Goal: Check status: Verify the current state of an ongoing process or item

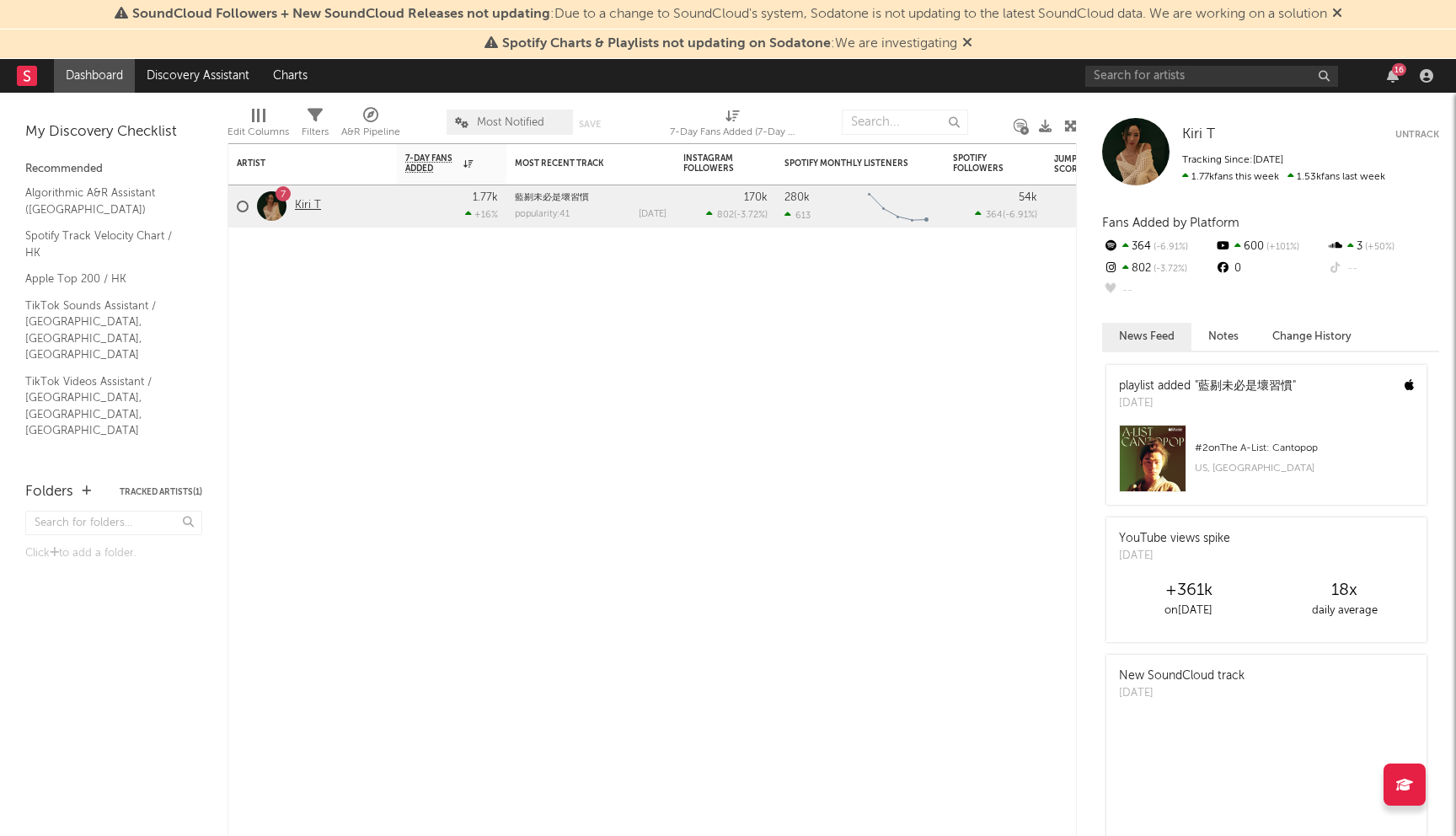
click at [311, 205] on link "Kiri T" at bounding box center [308, 206] width 26 height 14
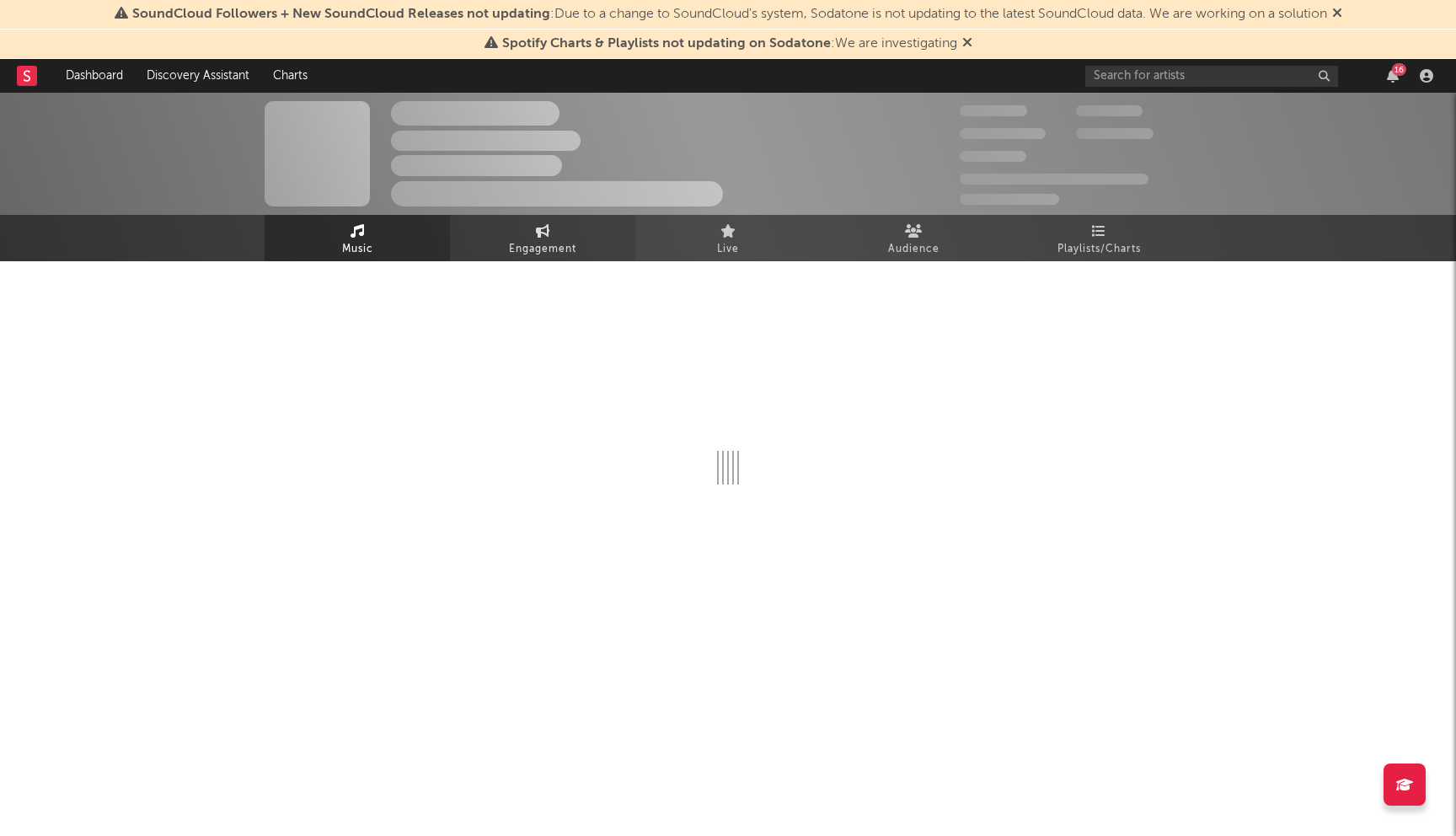
click at [538, 259] on link "Engagement" at bounding box center [543, 238] width 186 height 46
select select "1w"
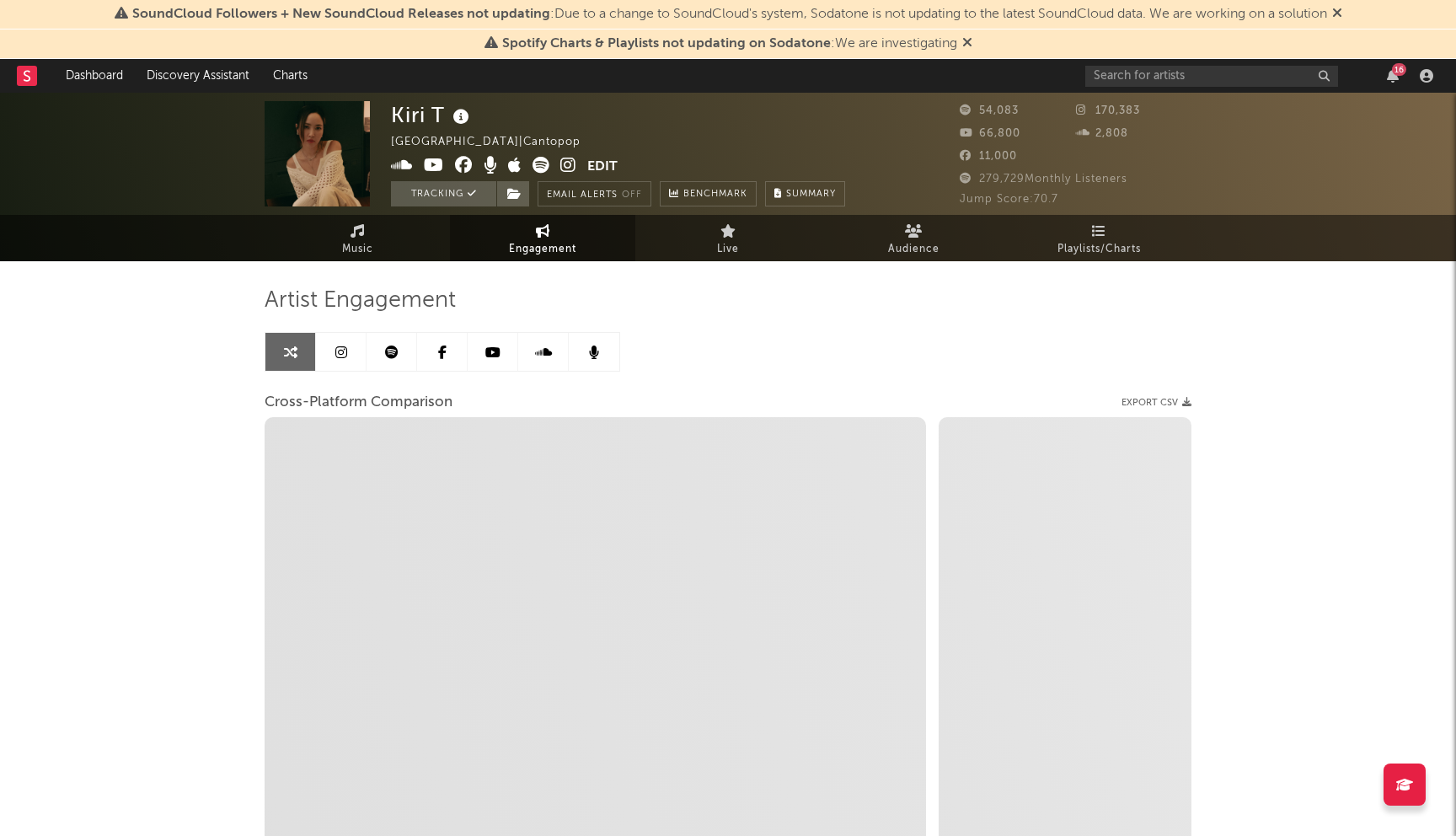
click at [340, 366] on link at bounding box center [341, 352] width 51 height 38
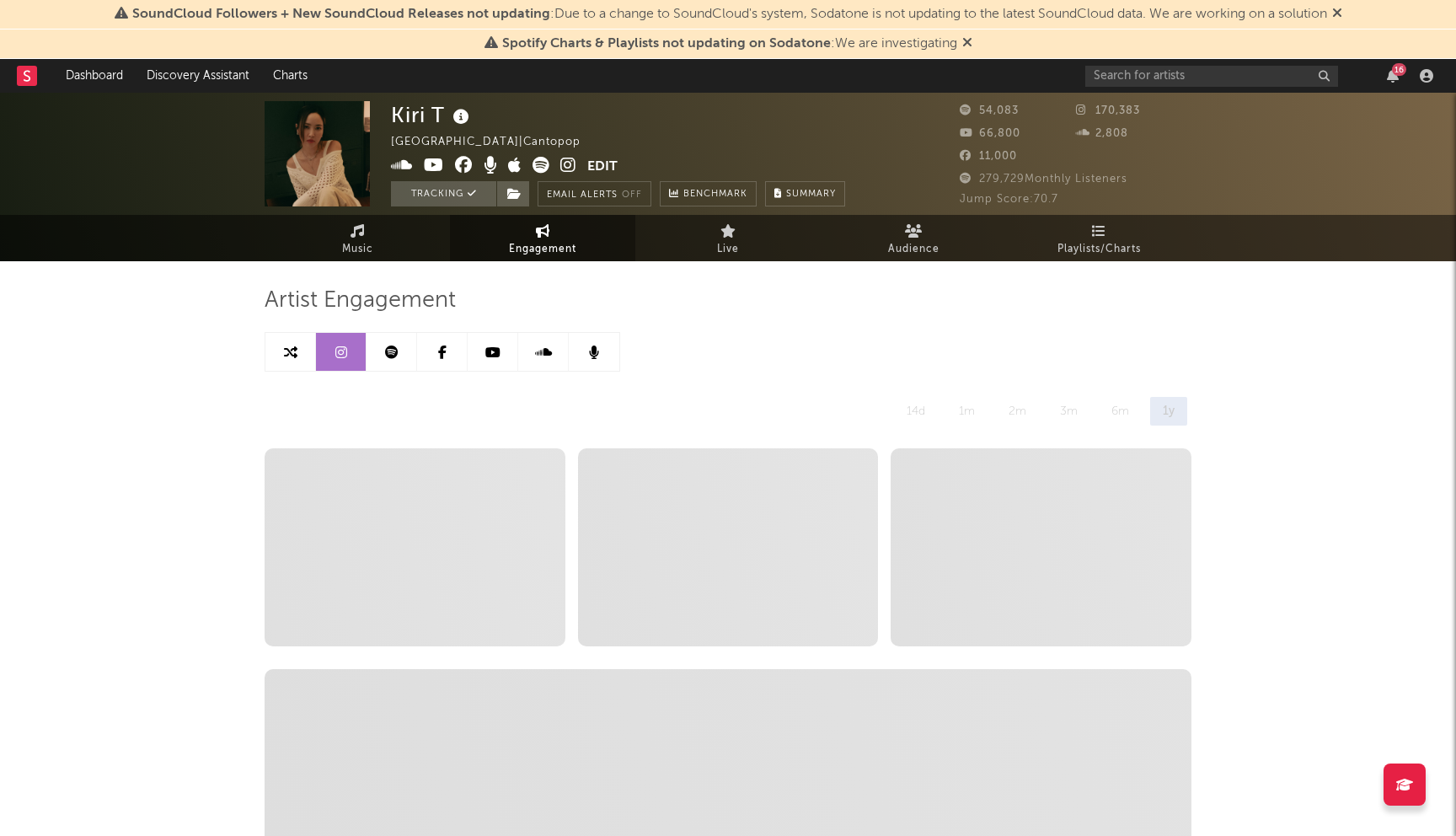
select select "6m"
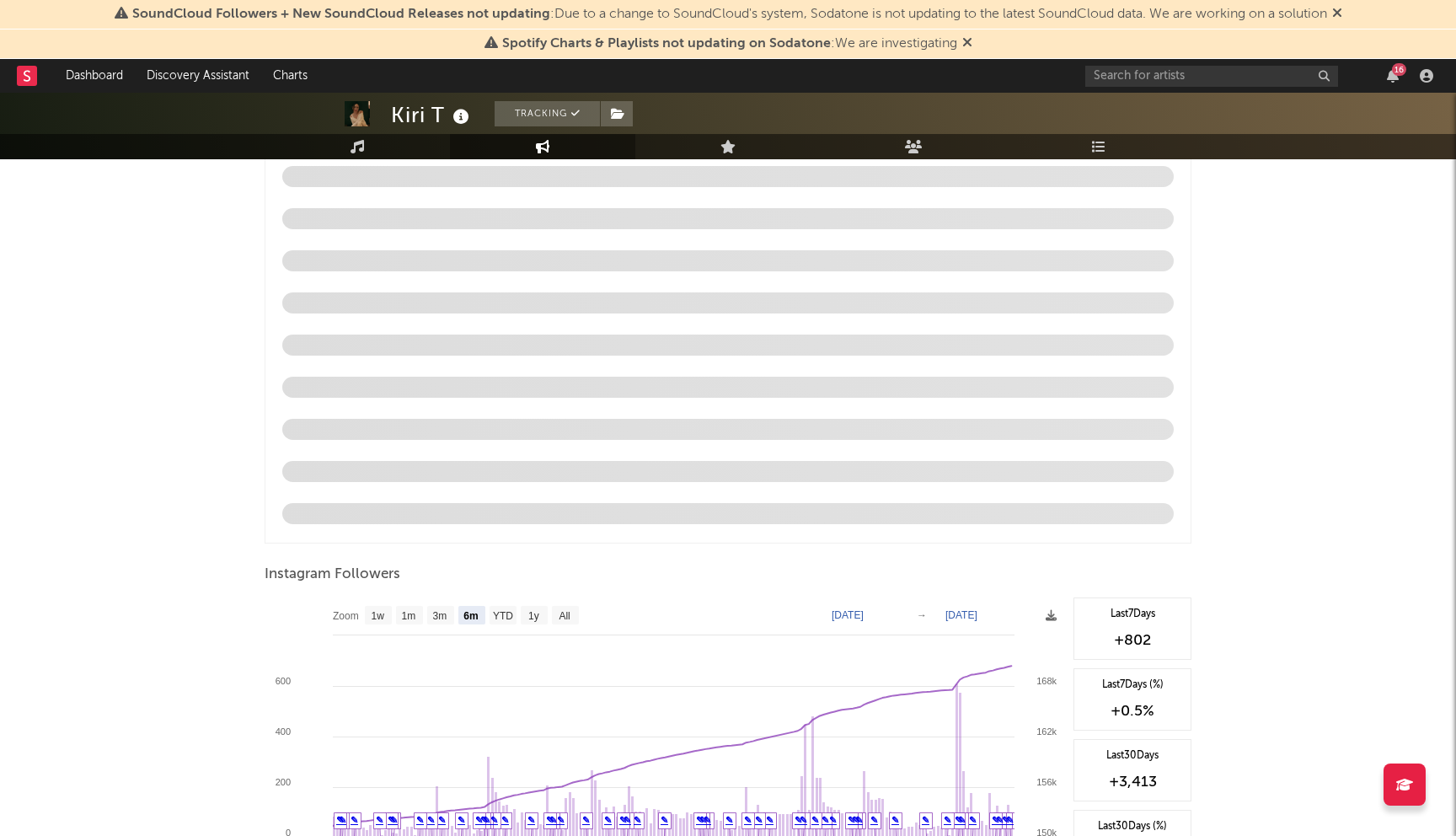
scroll to position [1708, 0]
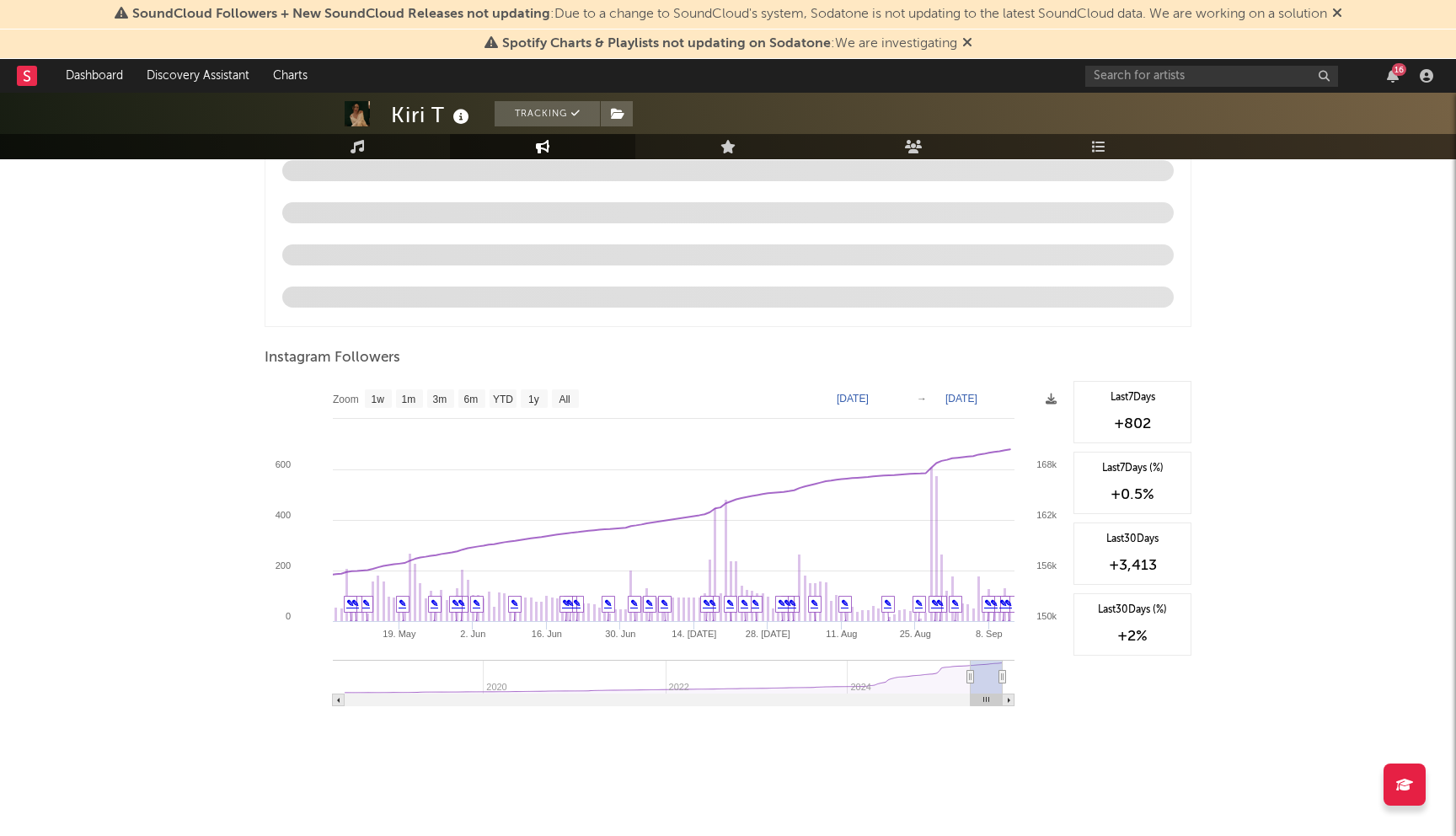
type input "[DATE]"
select select "3m"
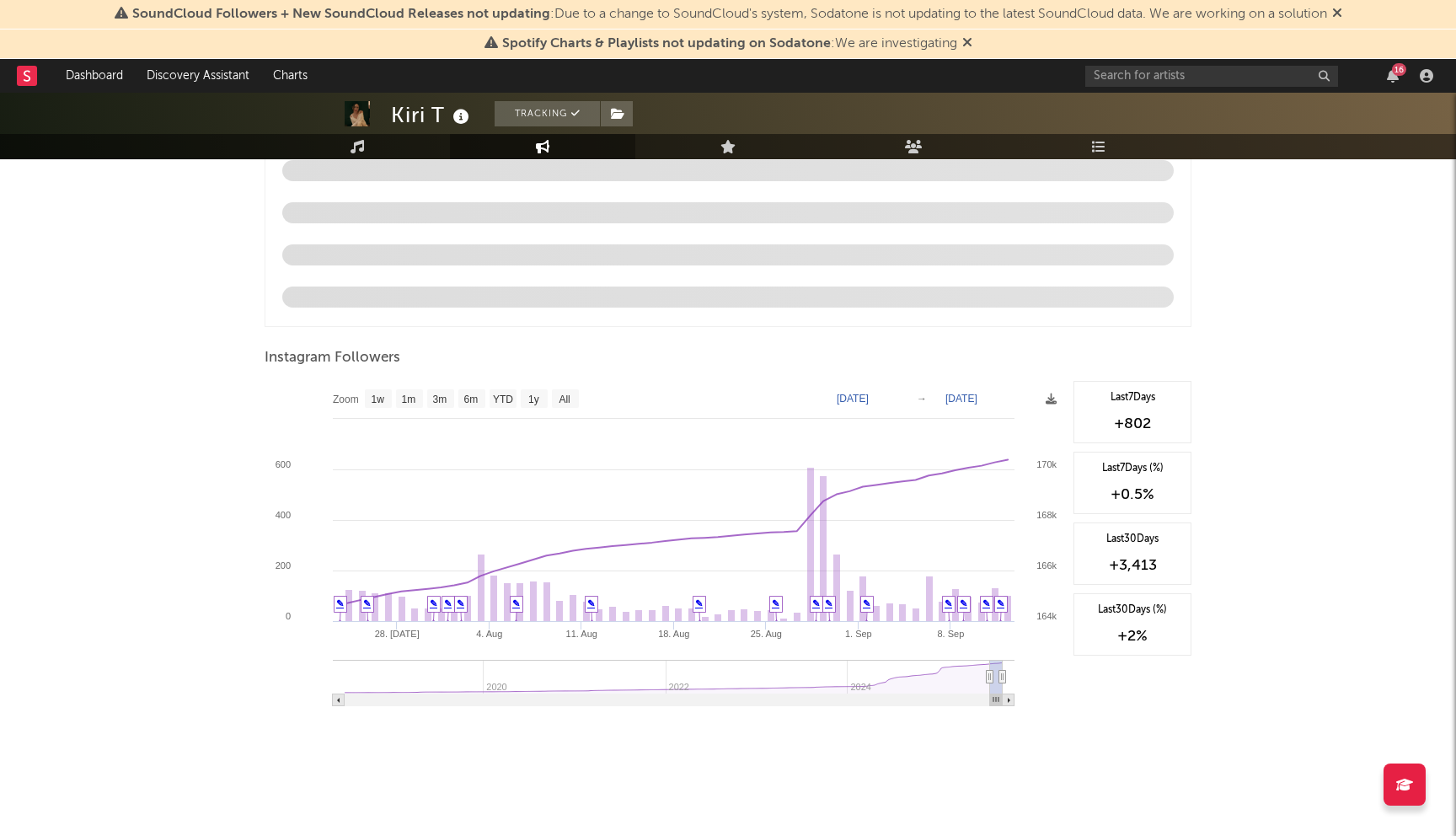
type input "[DATE]"
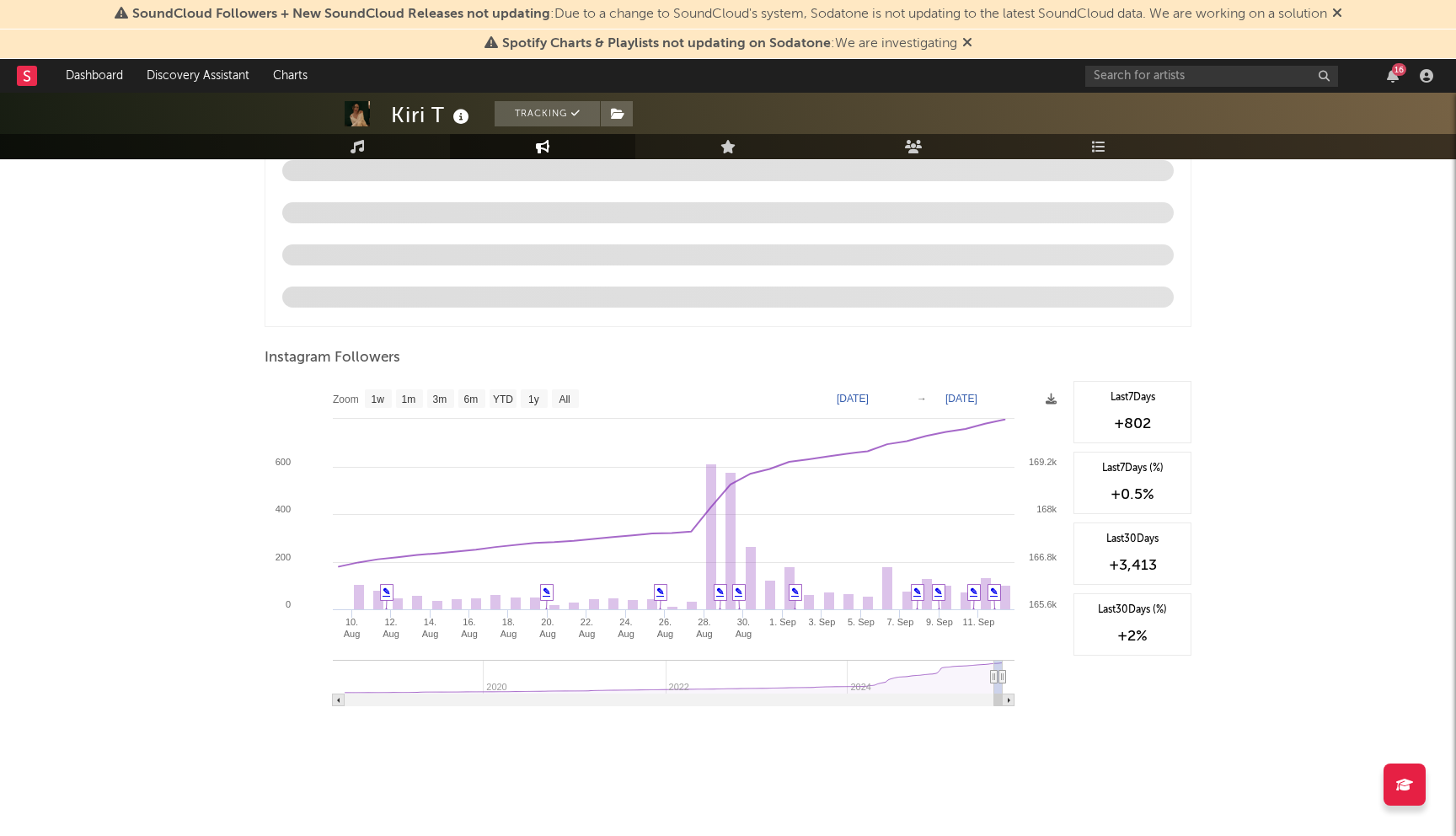
select select "1m"
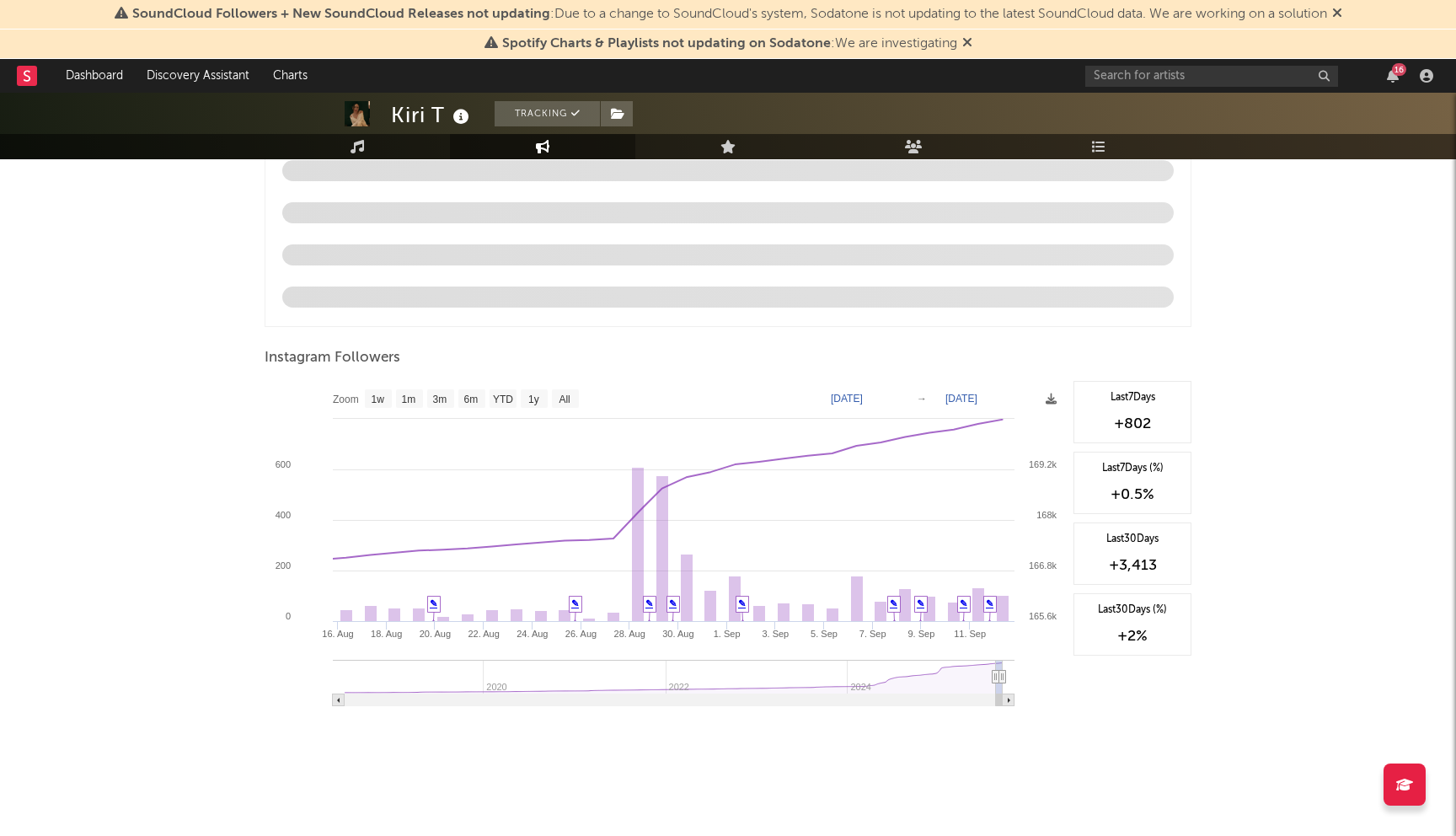
type input "[DATE]"
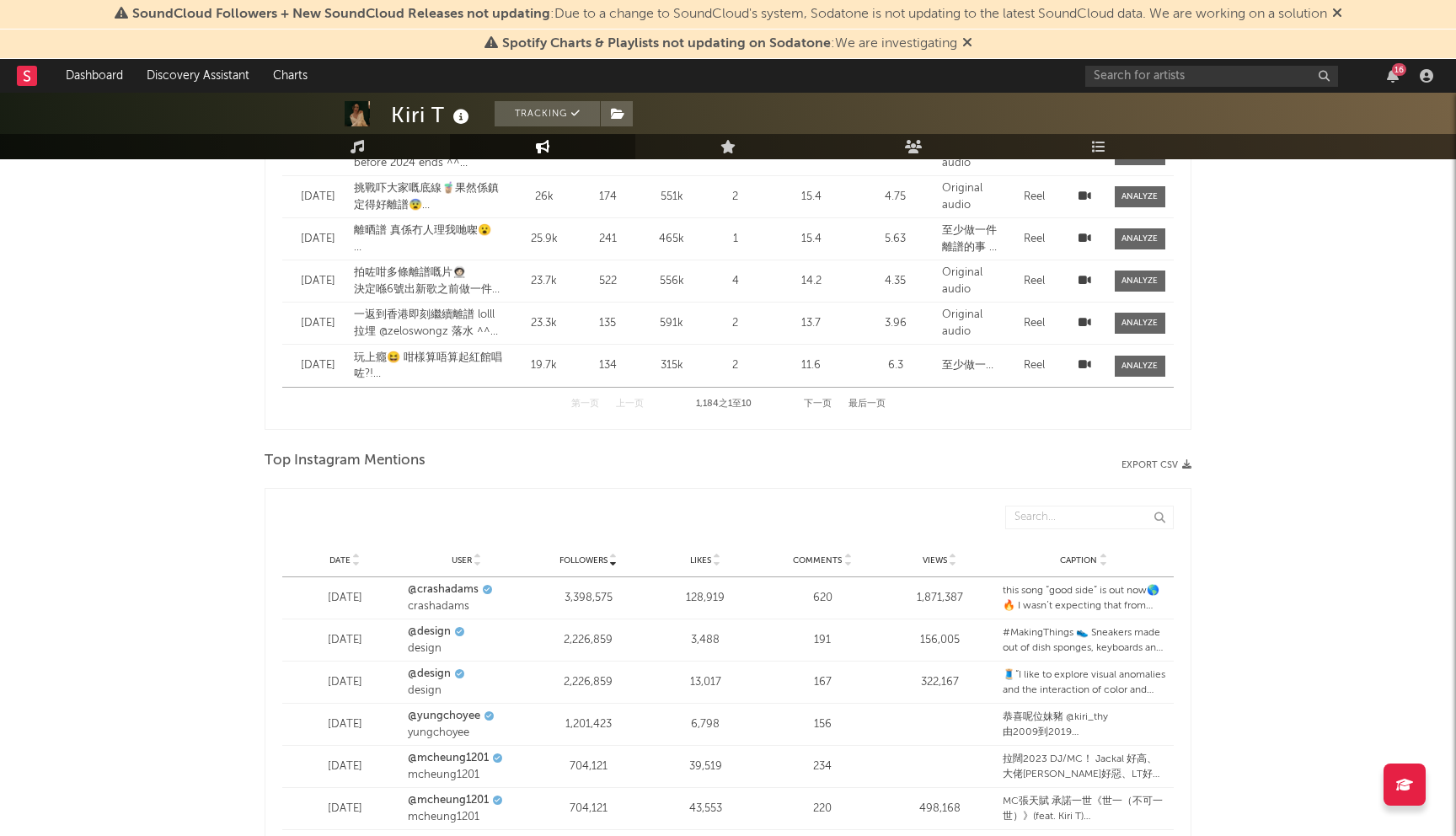
drag, startPoint x: 957, startPoint y: 674, endPoint x: 996, endPoint y: 675, distance: 39.0
click at [996, 675] on div "Artist Engagement 14d 1m 2m 3m 6m 1y 1,604 Likes per Photo Across 4 posts 48.48…" at bounding box center [728, 5] width 927 height 2855
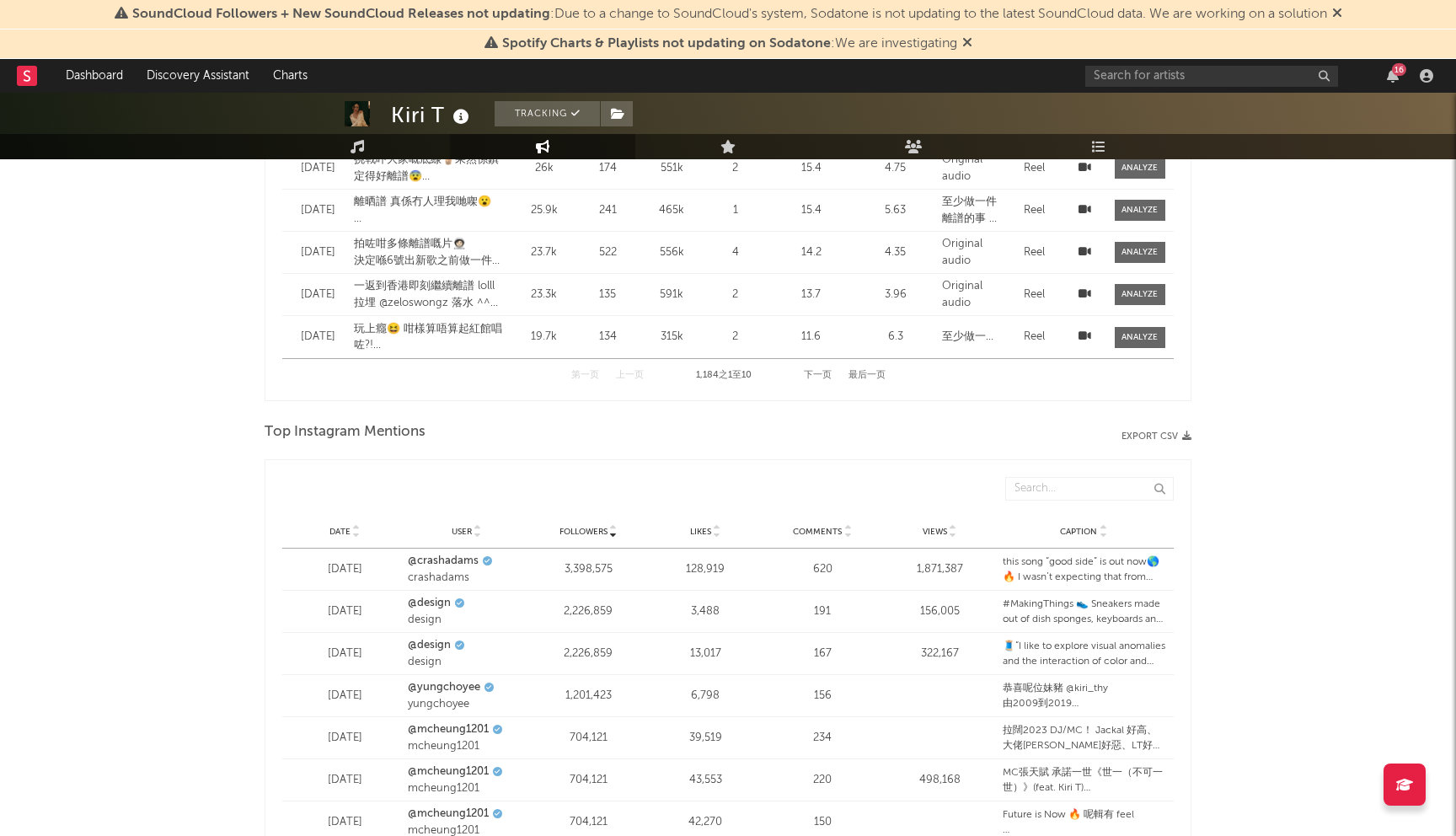
scroll to position [2423, 0]
